Goal: Navigation & Orientation: Find specific page/section

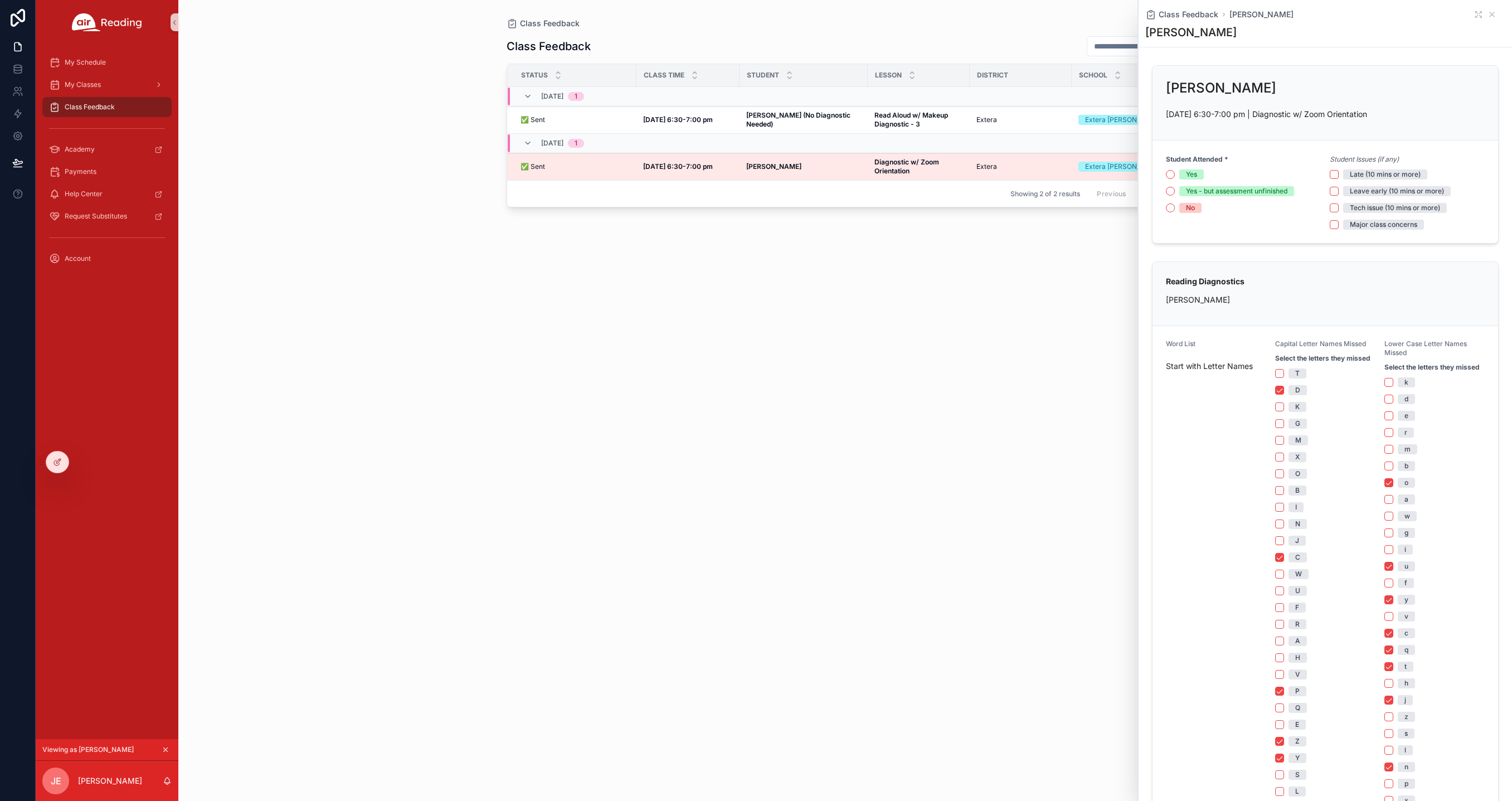
scroll to position [657, 0]
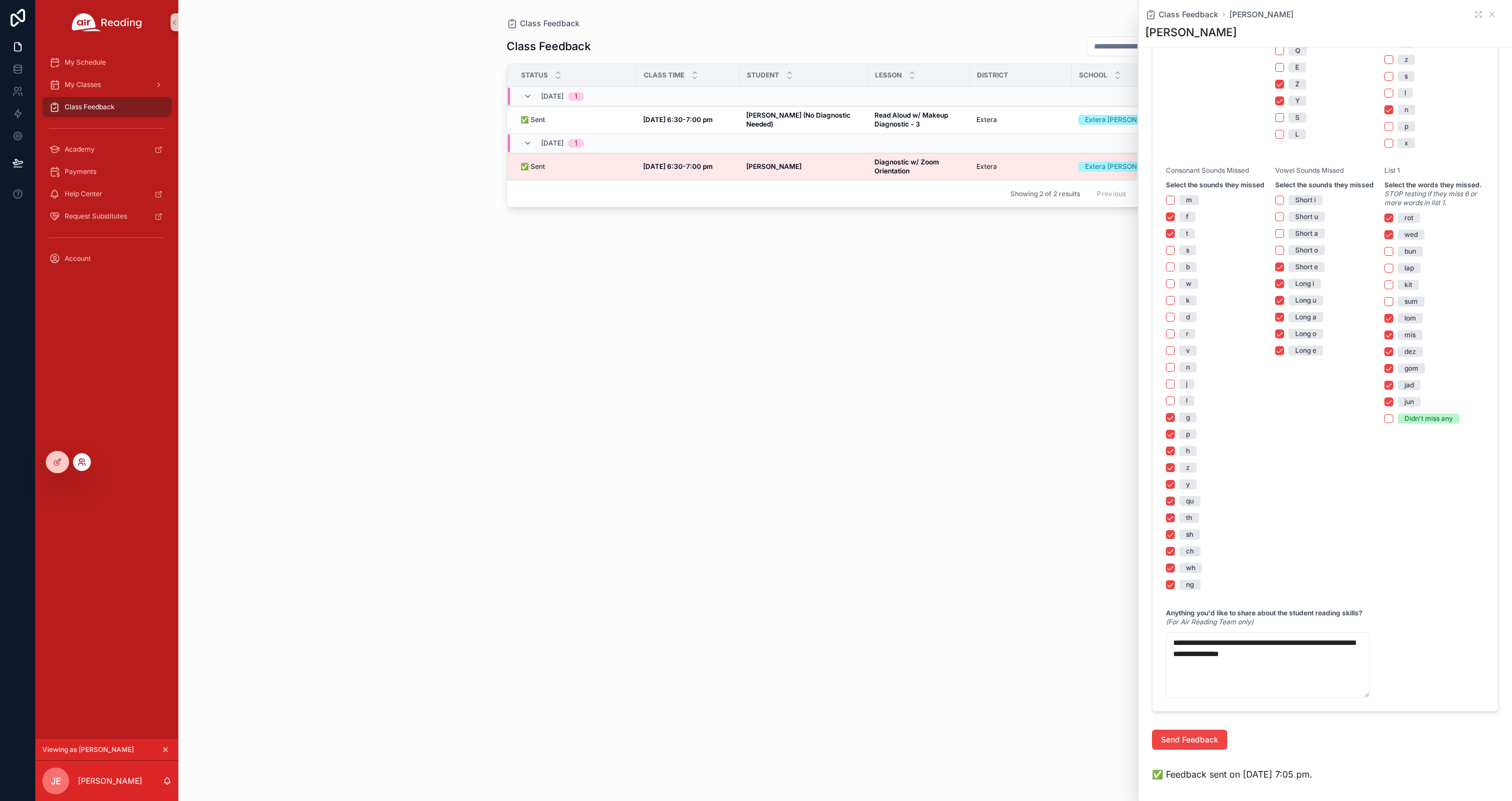
click at [82, 460] on icon at bounding box center [82, 462] width 9 height 9
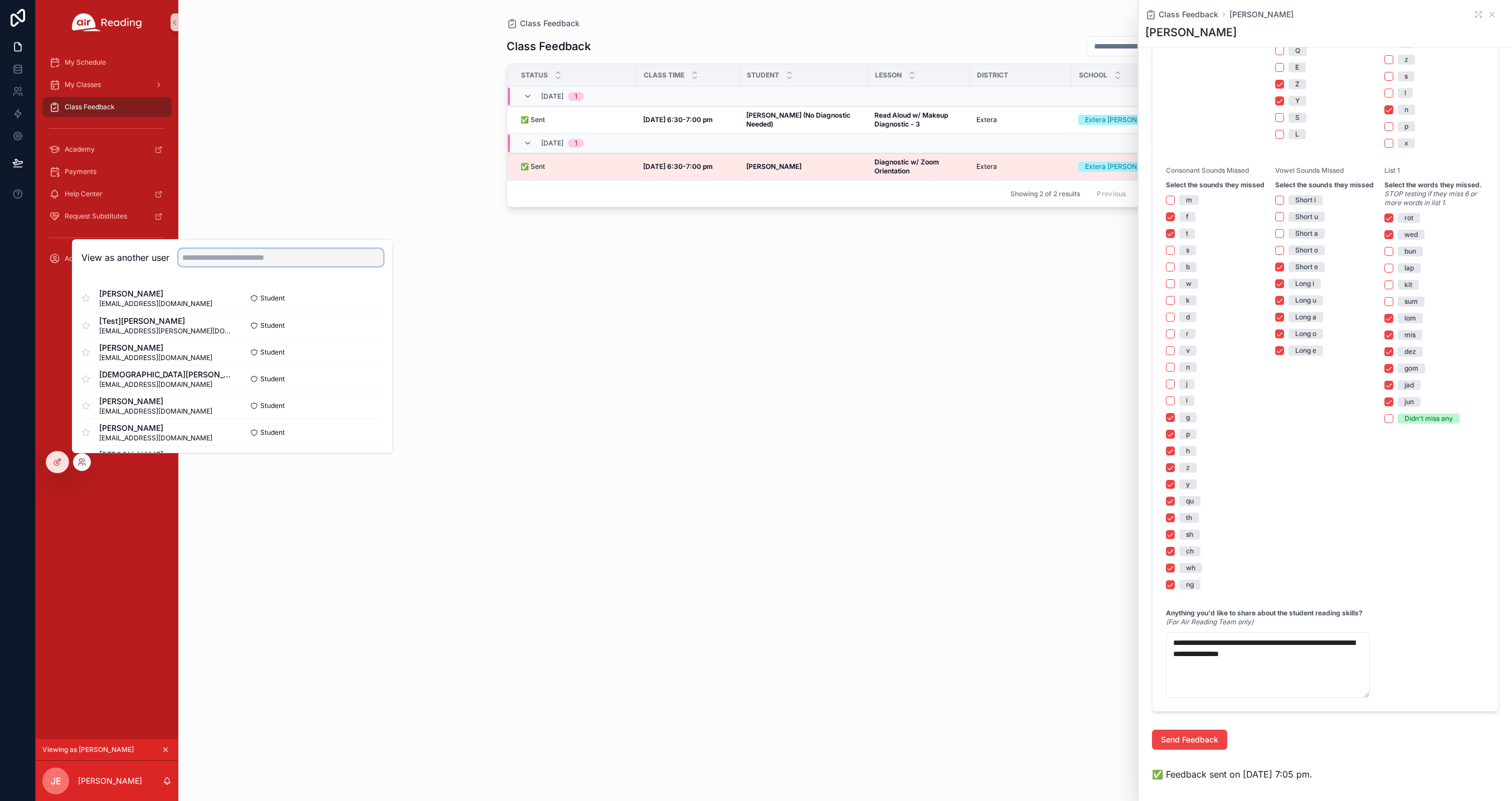
click at [211, 263] on input "text" at bounding box center [281, 257] width 205 height 18
type input "****"
click at [365, 346] on button "Select" at bounding box center [369, 350] width 29 height 16
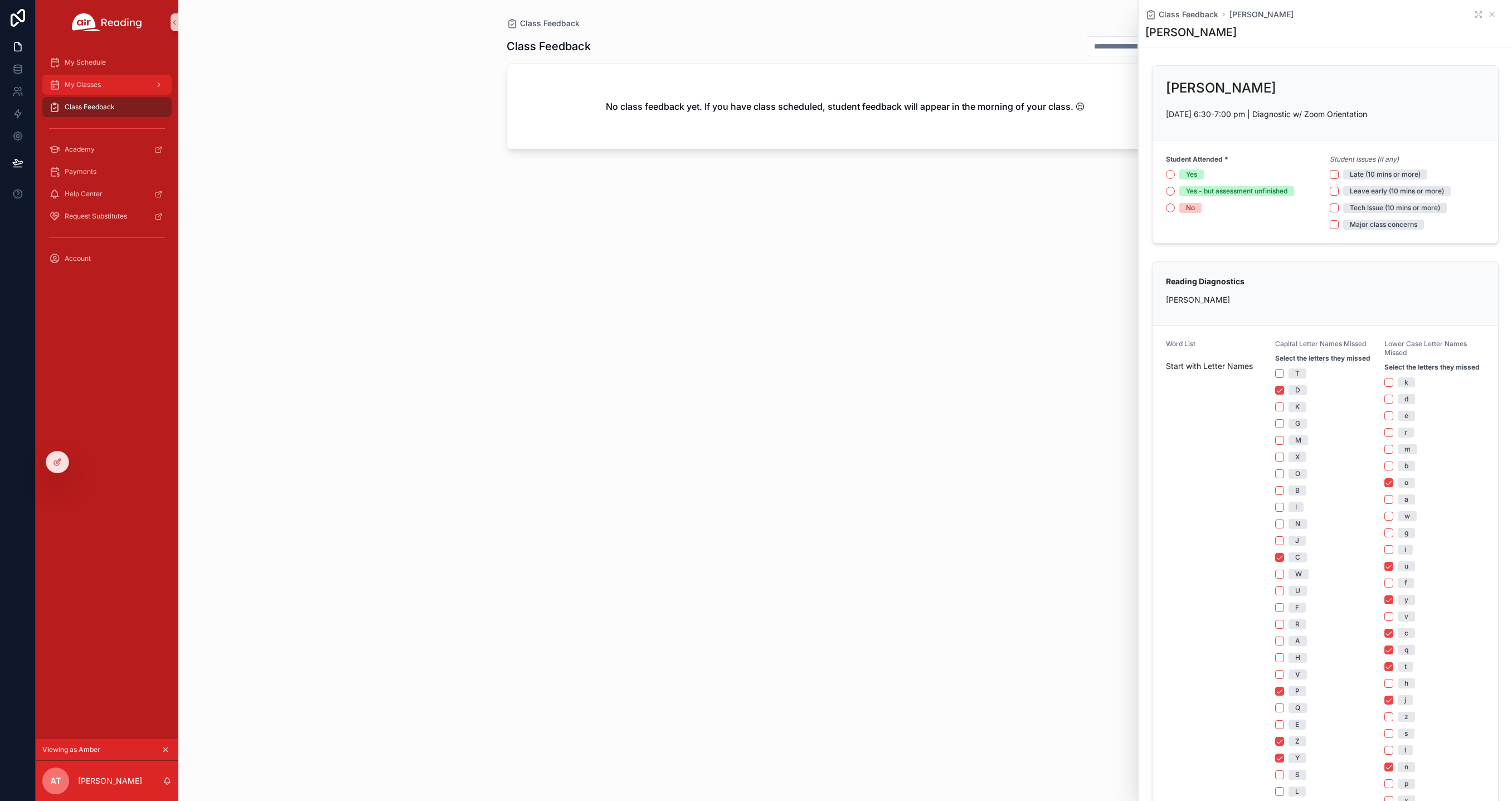
click at [130, 82] on div "My Classes" at bounding box center [107, 84] width 116 height 18
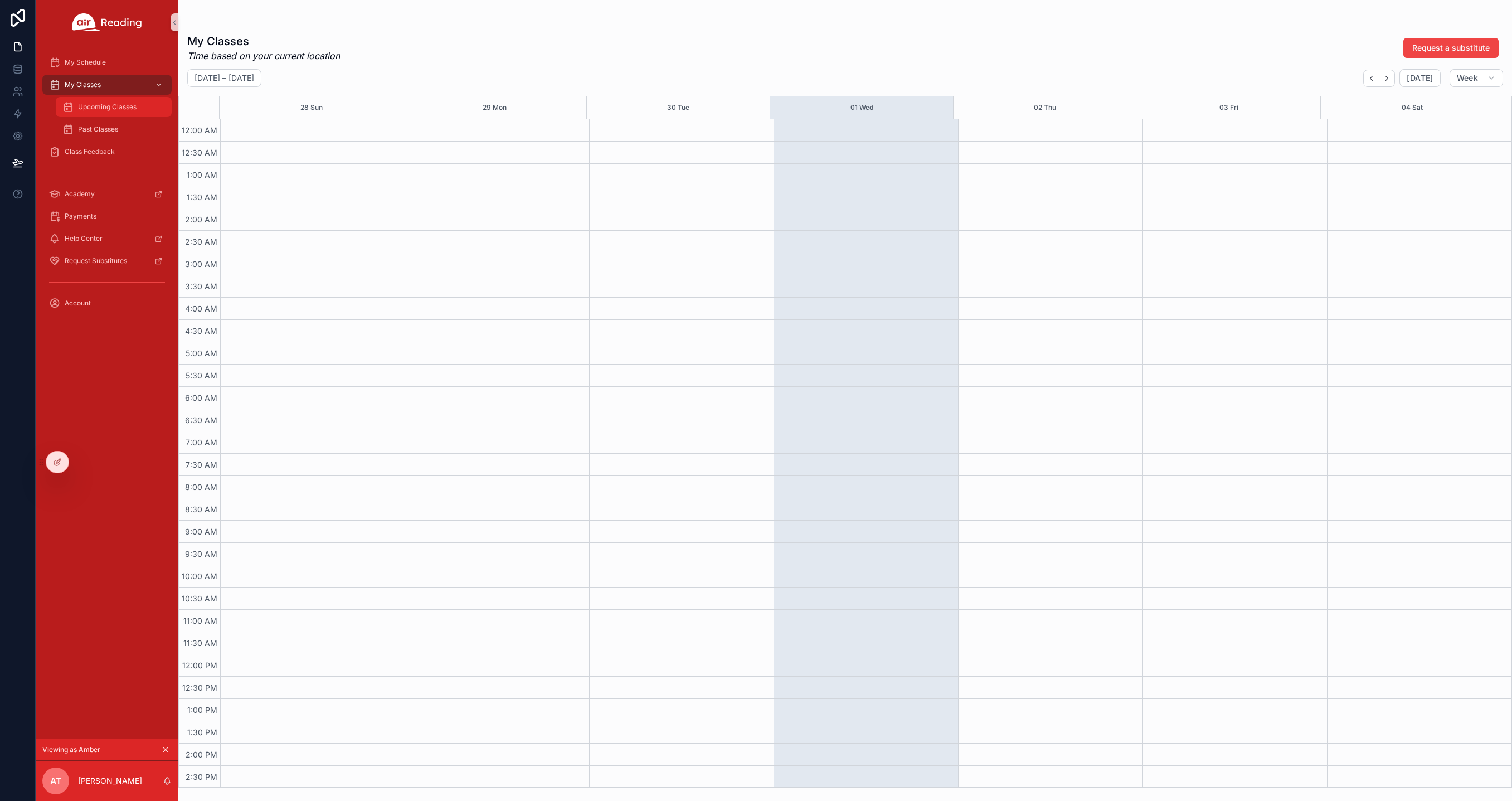
click at [136, 104] on span "Upcoming Classes" at bounding box center [107, 107] width 59 height 9
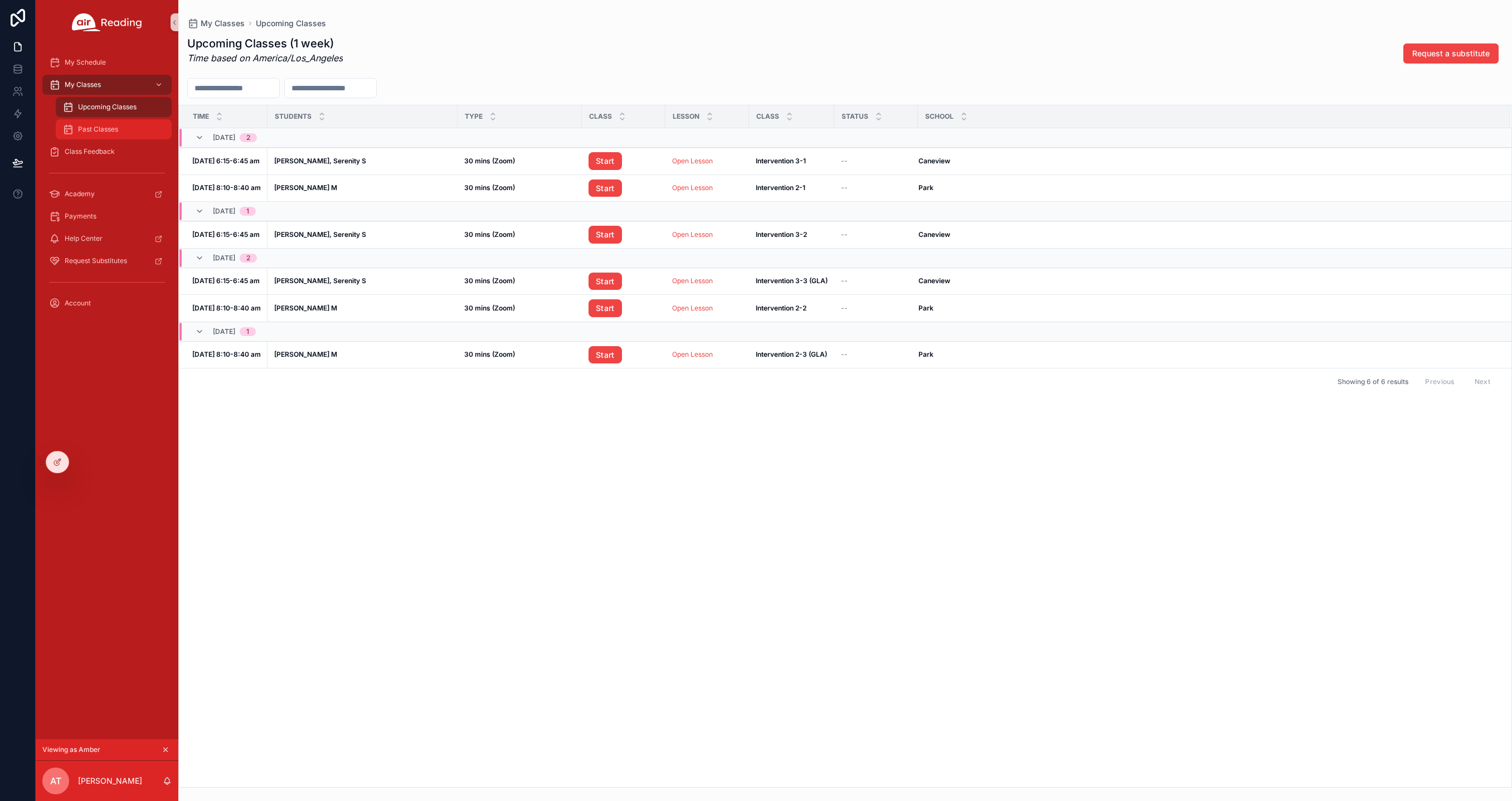
click at [96, 125] on span "Past Classes" at bounding box center [97, 130] width 40 height 9
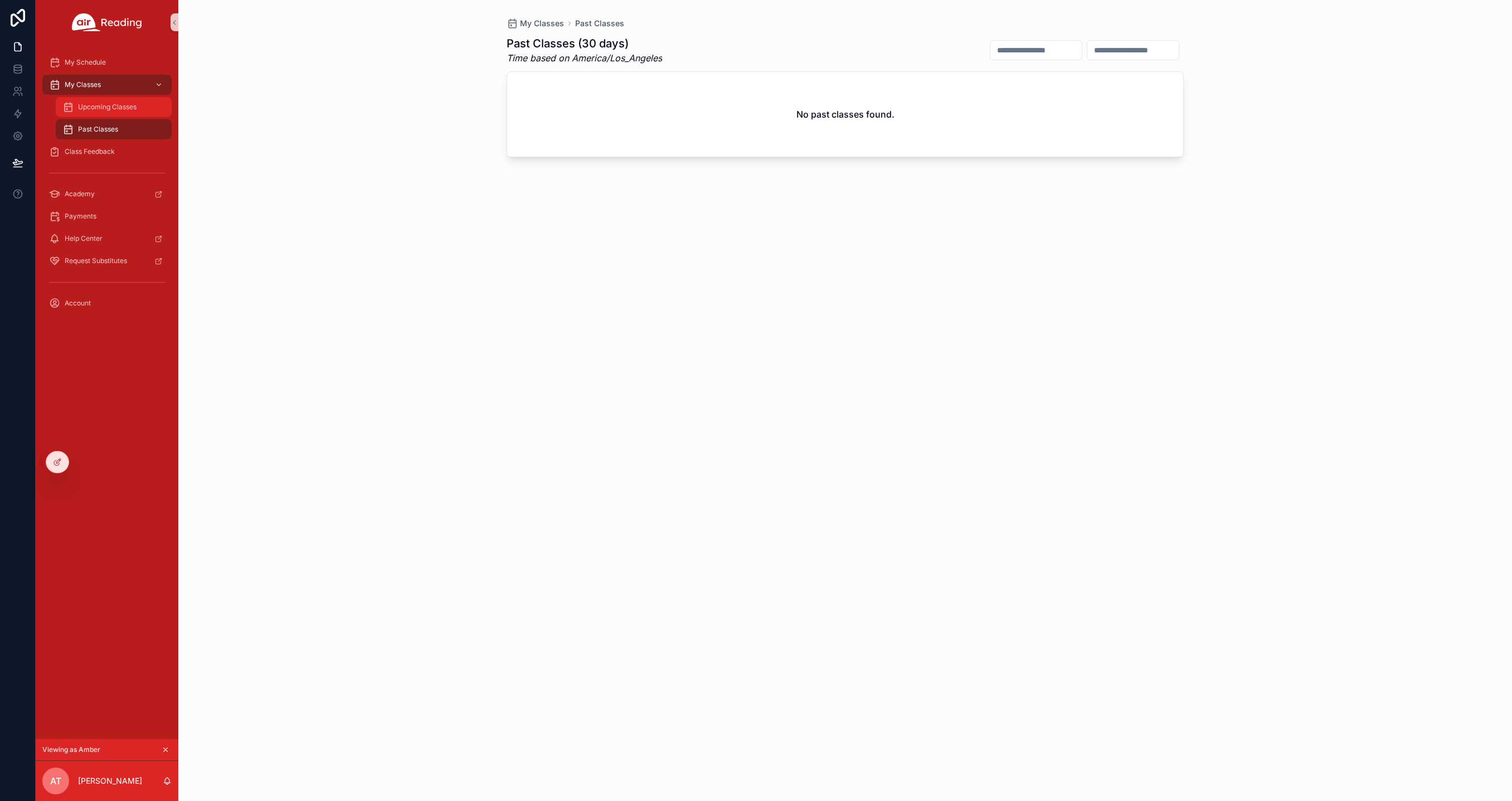
click at [100, 100] on div "Upcoming Classes" at bounding box center [114, 107] width 103 height 18
